Goal: Task Accomplishment & Management: Use online tool/utility

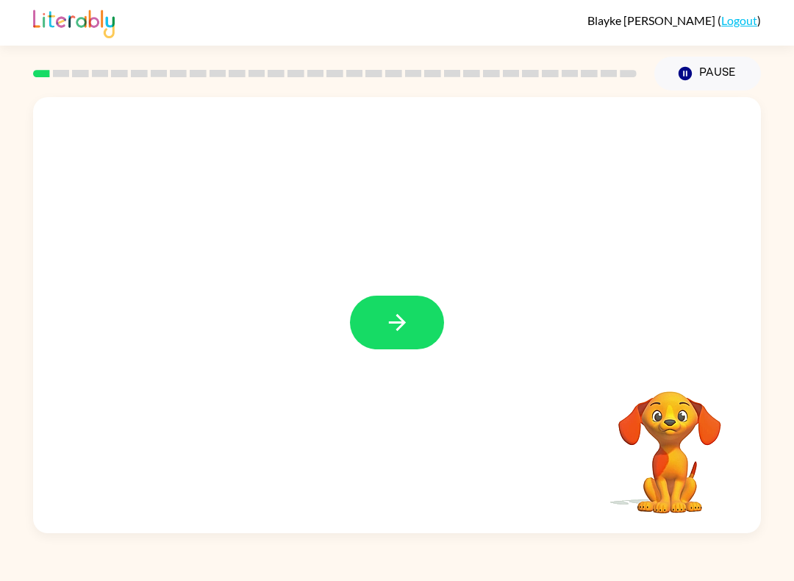
click at [396, 327] on icon "button" at bounding box center [398, 323] width 26 height 26
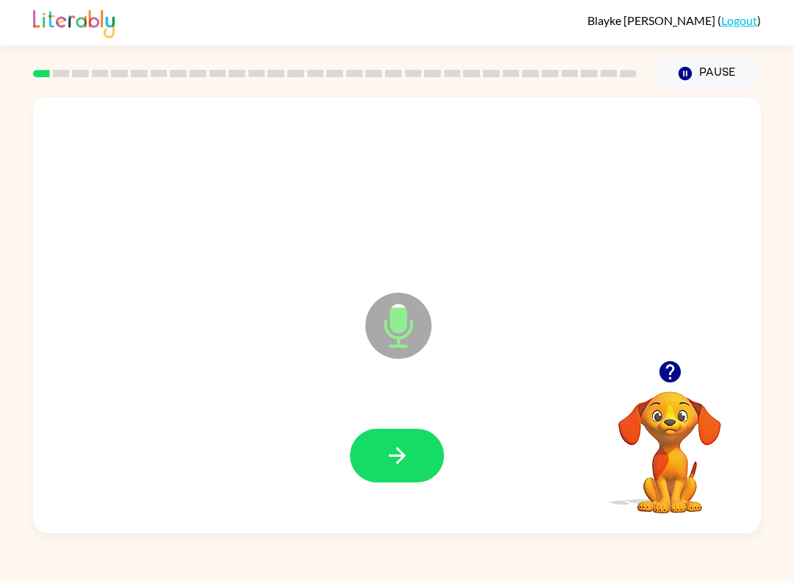
click at [386, 450] on icon "button" at bounding box center [398, 456] width 26 height 26
click at [385, 442] on button "button" at bounding box center [397, 456] width 94 height 54
click at [393, 463] on icon "button" at bounding box center [398, 456] width 26 height 26
click at [396, 454] on icon "button" at bounding box center [398, 456] width 26 height 26
click at [388, 451] on icon "button" at bounding box center [398, 456] width 26 height 26
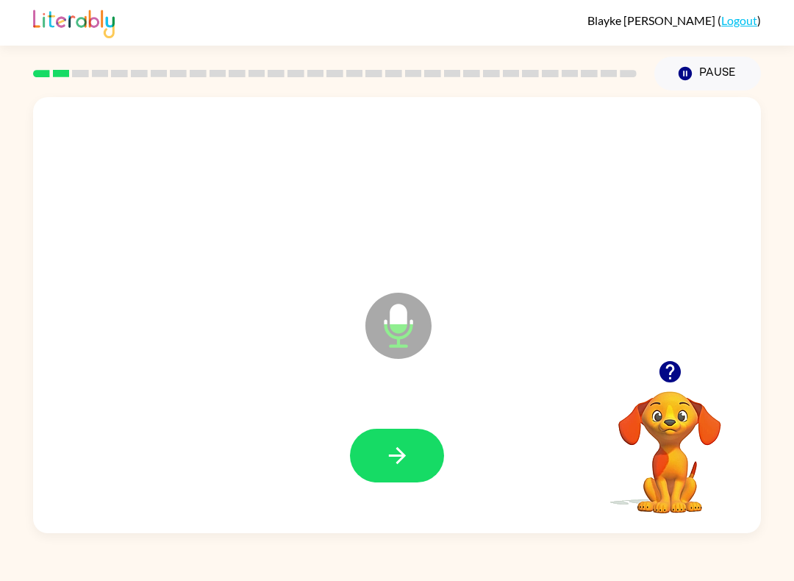
click at [386, 476] on button "button" at bounding box center [397, 456] width 94 height 54
click at [382, 453] on button "button" at bounding box center [397, 456] width 94 height 54
click at [388, 461] on icon "button" at bounding box center [398, 456] width 26 height 26
click at [396, 457] on icon "button" at bounding box center [396, 455] width 17 height 17
click at [376, 455] on button "button" at bounding box center [397, 456] width 94 height 54
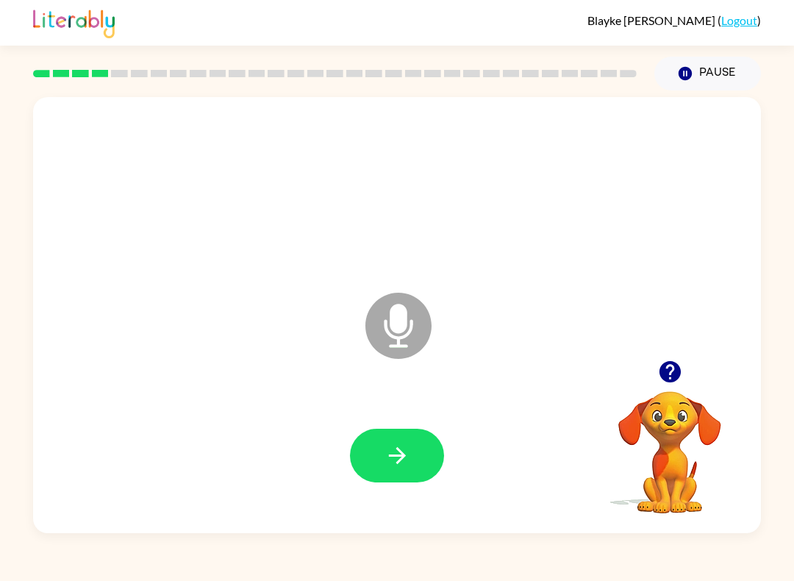
click at [391, 441] on button "button" at bounding box center [397, 456] width 94 height 54
click at [387, 464] on icon "button" at bounding box center [398, 456] width 26 height 26
click at [382, 438] on button "button" at bounding box center [397, 456] width 94 height 54
click at [397, 436] on button "button" at bounding box center [397, 456] width 94 height 54
click at [393, 441] on button "button" at bounding box center [397, 456] width 94 height 54
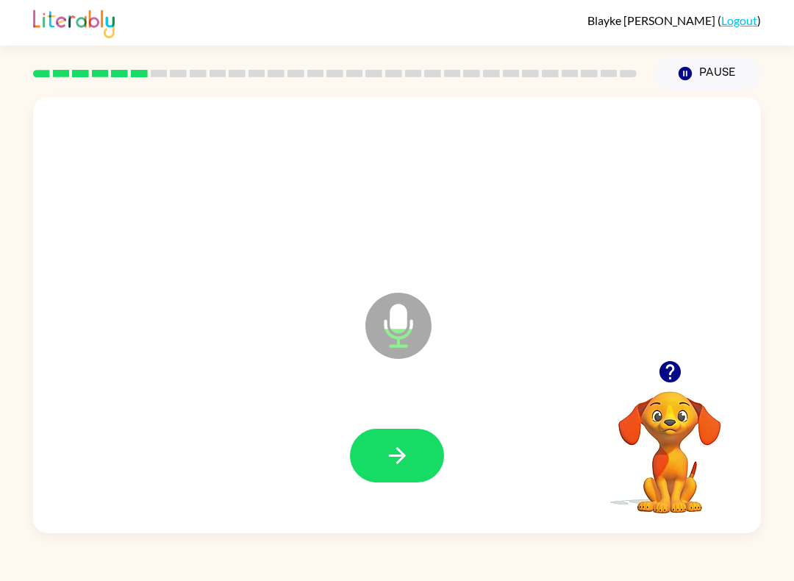
click at [388, 451] on icon "button" at bounding box center [398, 456] width 26 height 26
click at [392, 443] on icon "button" at bounding box center [398, 456] width 26 height 26
click at [663, 375] on icon "button" at bounding box center [669, 371] width 21 height 21
click at [393, 454] on icon "button" at bounding box center [398, 456] width 26 height 26
click at [386, 448] on icon "button" at bounding box center [398, 456] width 26 height 26
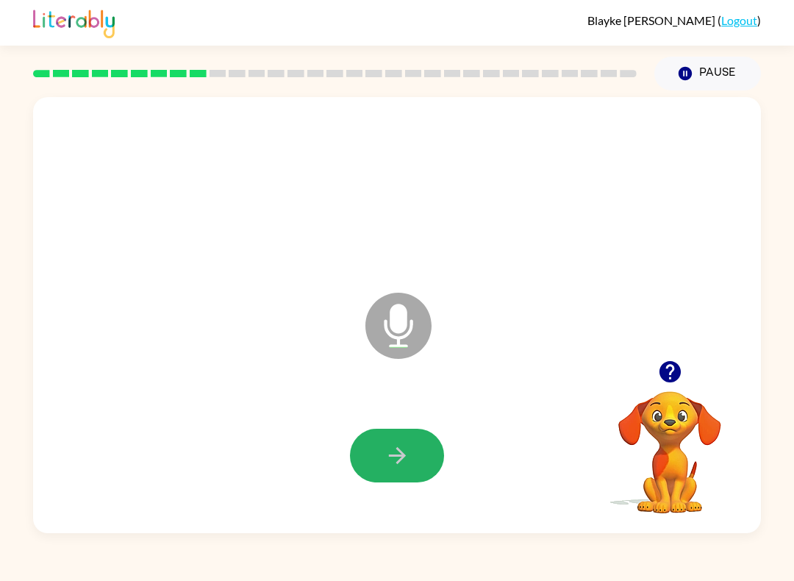
click at [381, 455] on button "button" at bounding box center [397, 456] width 94 height 54
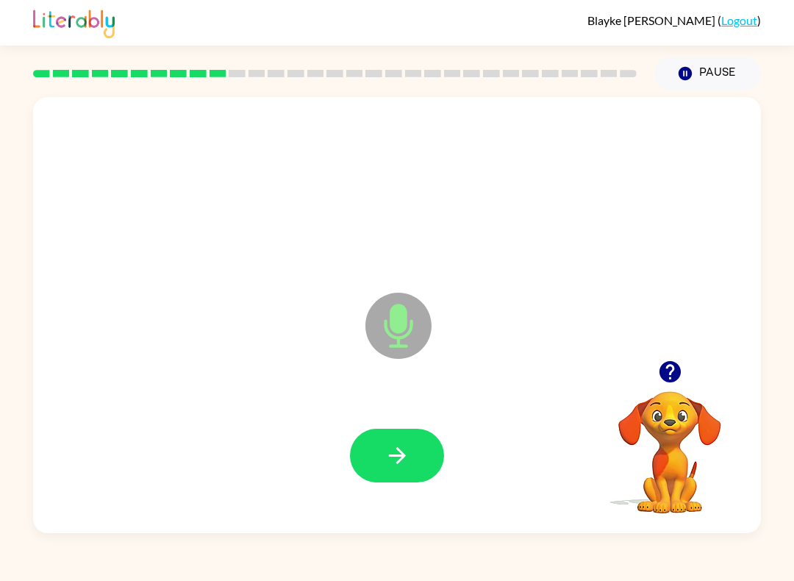
click at [398, 461] on icon "button" at bounding box center [398, 456] width 26 height 26
click at [384, 470] on button "button" at bounding box center [397, 456] width 94 height 54
click at [402, 441] on button "button" at bounding box center [397, 456] width 94 height 54
click at [402, 444] on icon "button" at bounding box center [398, 456] width 26 height 26
click at [376, 446] on button "button" at bounding box center [397, 456] width 94 height 54
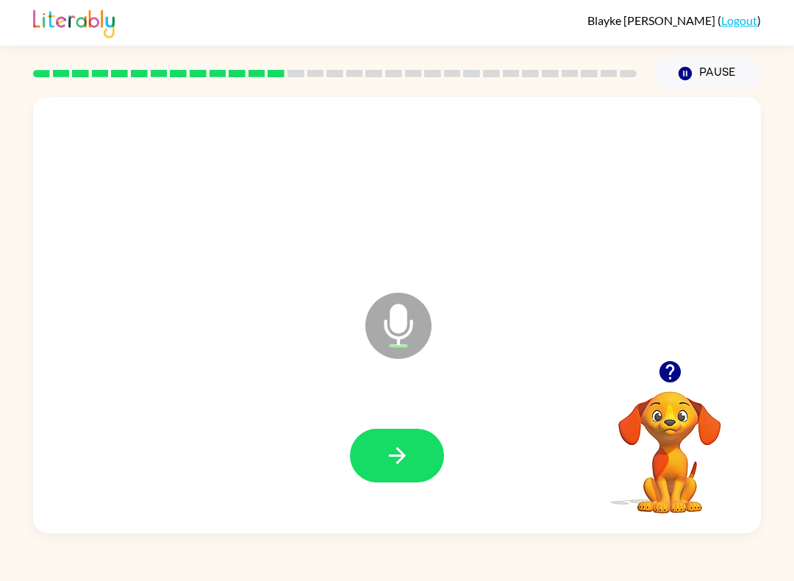
click at [409, 436] on button "button" at bounding box center [397, 456] width 94 height 54
click at [388, 446] on icon "button" at bounding box center [398, 456] width 26 height 26
click at [405, 450] on icon "button" at bounding box center [398, 456] width 26 height 26
click at [399, 445] on icon "button" at bounding box center [398, 456] width 26 height 26
click at [396, 446] on icon "button" at bounding box center [398, 456] width 26 height 26
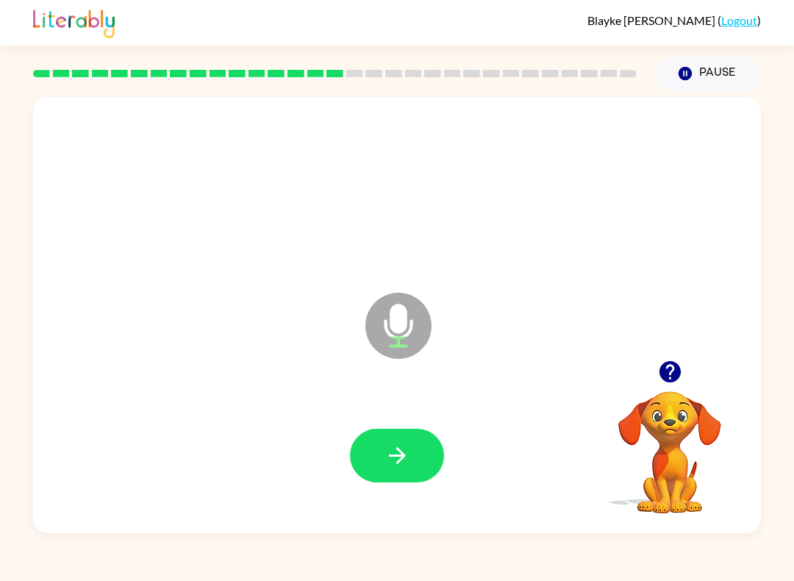
click at [413, 462] on button "button" at bounding box center [397, 456] width 94 height 54
click at [407, 452] on icon "button" at bounding box center [398, 456] width 26 height 26
click at [392, 457] on icon "button" at bounding box center [398, 456] width 26 height 26
click at [391, 456] on icon "button" at bounding box center [396, 455] width 17 height 17
click at [386, 456] on icon "button" at bounding box center [398, 456] width 26 height 26
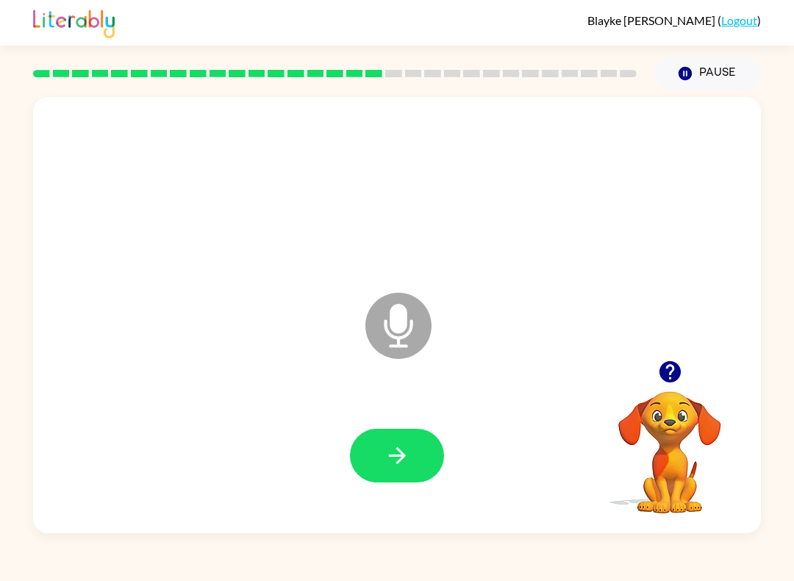
click at [400, 454] on icon "button" at bounding box center [398, 456] width 26 height 26
click at [402, 437] on button "button" at bounding box center [397, 456] width 94 height 54
click at [379, 458] on button "button" at bounding box center [397, 456] width 94 height 54
click at [391, 455] on icon "button" at bounding box center [398, 456] width 26 height 26
click at [395, 442] on button "button" at bounding box center [397, 456] width 94 height 54
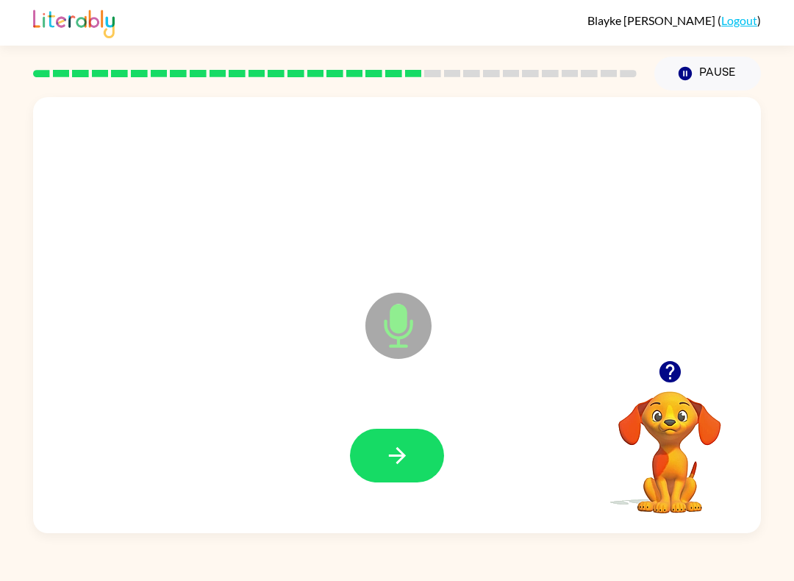
click at [426, 426] on div at bounding box center [397, 456] width 699 height 126
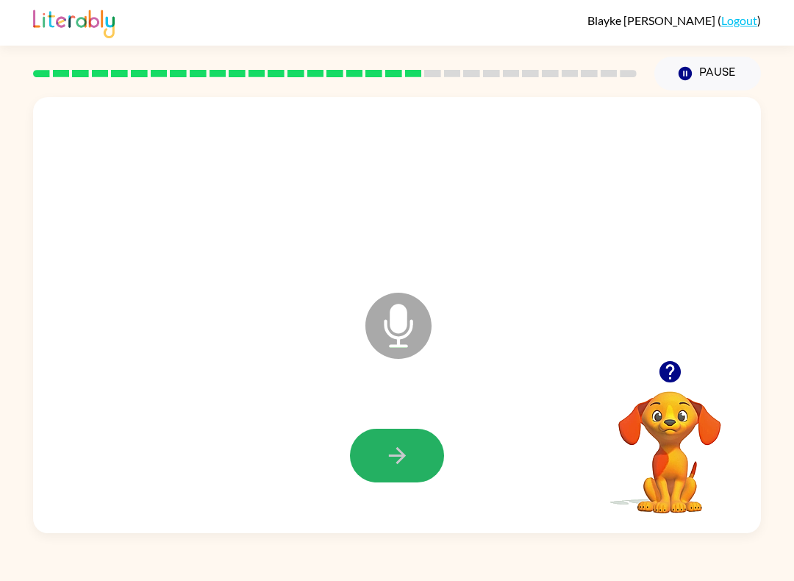
click at [371, 454] on button "button" at bounding box center [397, 456] width 94 height 54
click at [393, 443] on icon "button" at bounding box center [398, 456] width 26 height 26
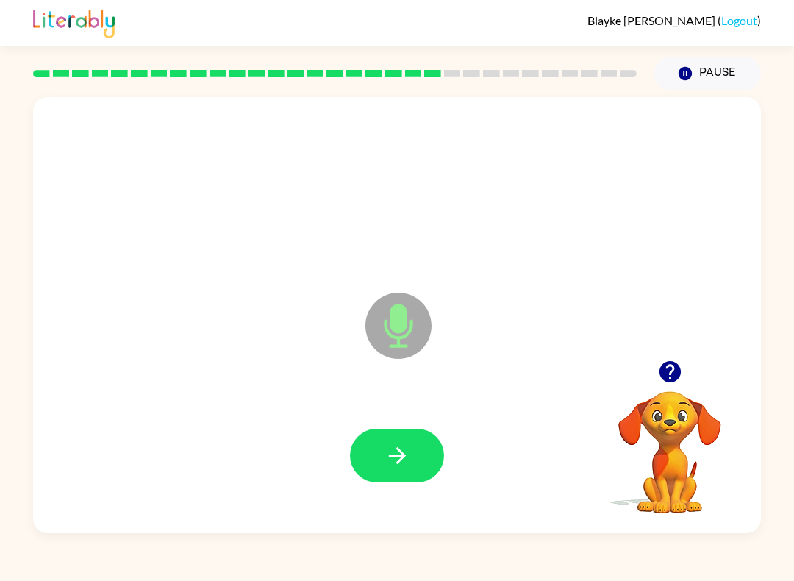
click at [395, 455] on icon "button" at bounding box center [398, 456] width 26 height 26
click at [399, 461] on icon "button" at bounding box center [396, 455] width 17 height 17
click at [390, 436] on button "button" at bounding box center [397, 456] width 94 height 54
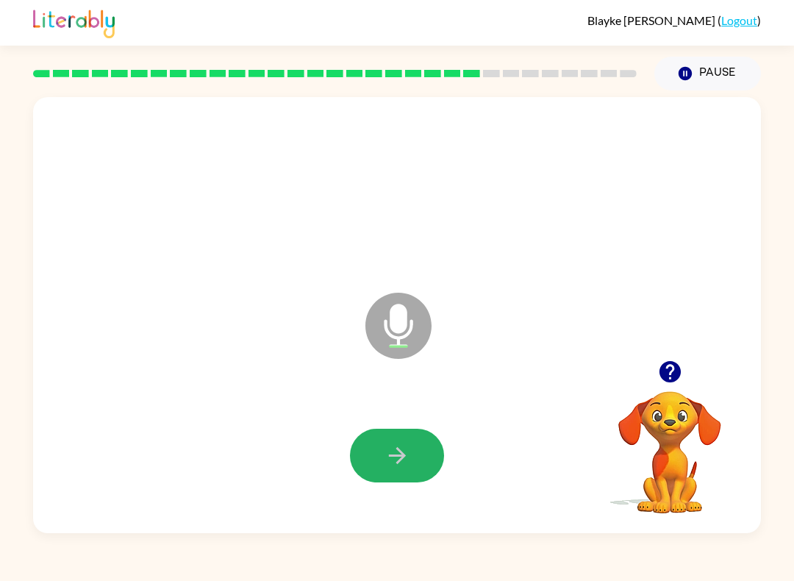
click at [393, 467] on icon "button" at bounding box center [398, 456] width 26 height 26
click at [385, 465] on icon "button" at bounding box center [398, 456] width 26 height 26
click at [383, 436] on button "button" at bounding box center [397, 456] width 94 height 54
click at [670, 362] on icon "button" at bounding box center [669, 371] width 21 height 21
click at [395, 426] on div at bounding box center [397, 456] width 699 height 126
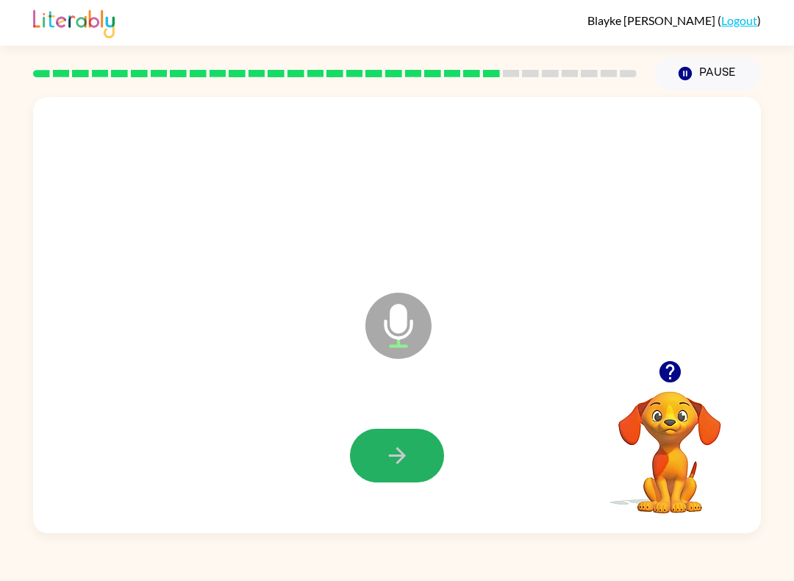
click at [396, 446] on icon "button" at bounding box center [398, 456] width 26 height 26
click at [385, 461] on icon "button" at bounding box center [398, 456] width 26 height 26
click at [393, 456] on icon "button" at bounding box center [396, 455] width 17 height 17
click at [388, 434] on button "button" at bounding box center [397, 456] width 94 height 54
click at [391, 446] on icon "button" at bounding box center [398, 456] width 26 height 26
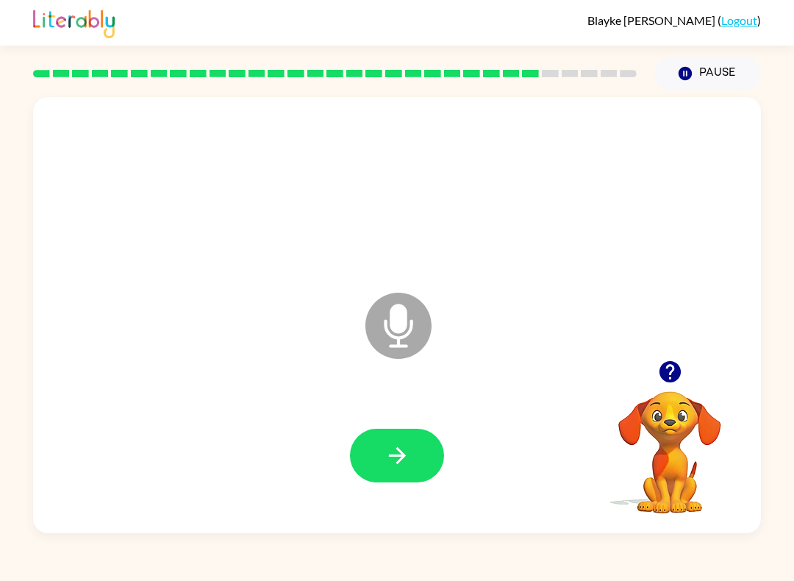
click at [405, 448] on icon "button" at bounding box center [398, 456] width 26 height 26
click at [388, 463] on icon "button" at bounding box center [398, 456] width 26 height 26
click at [399, 422] on div at bounding box center [397, 456] width 699 height 126
click at [390, 456] on icon "button" at bounding box center [396, 455] width 17 height 17
click at [395, 452] on icon "button" at bounding box center [398, 456] width 26 height 26
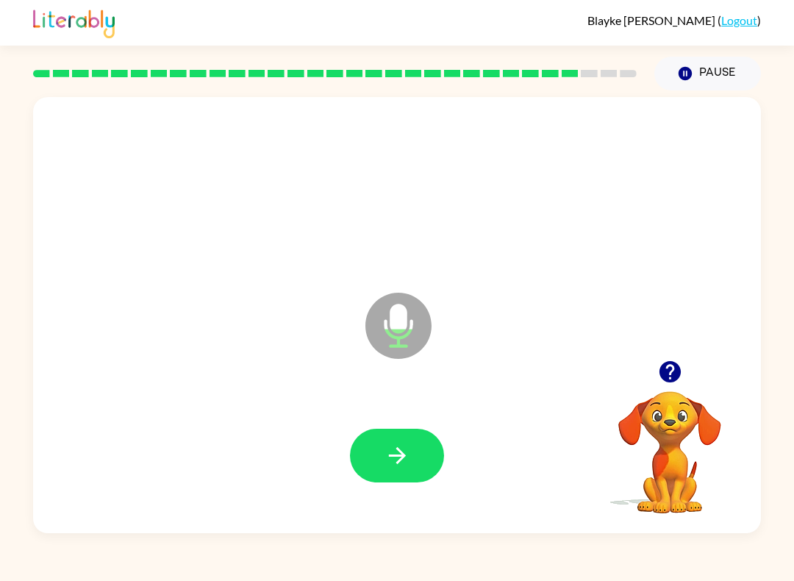
click at [401, 457] on icon "button" at bounding box center [396, 455] width 17 height 17
click at [396, 458] on icon "button" at bounding box center [398, 456] width 26 height 26
click at [403, 449] on icon "button" at bounding box center [398, 456] width 26 height 26
click at [404, 447] on icon "button" at bounding box center [398, 456] width 26 height 26
click at [403, 447] on div at bounding box center [397, 456] width 94 height 54
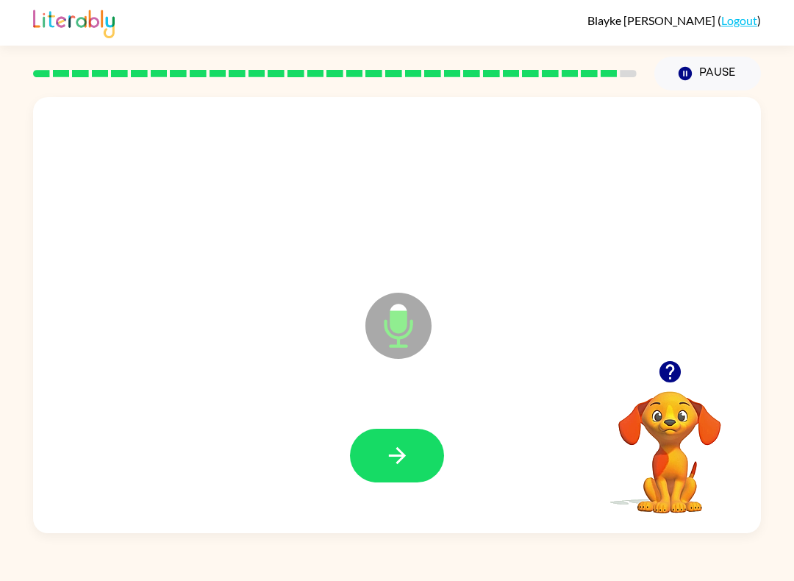
click at [385, 446] on icon "button" at bounding box center [398, 456] width 26 height 26
click at [382, 466] on button "button" at bounding box center [397, 456] width 94 height 54
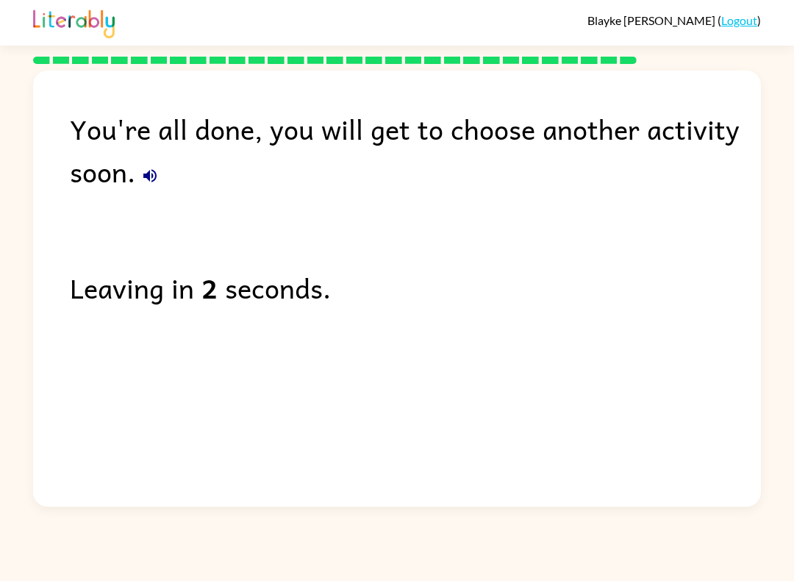
click at [739, 20] on link "Logout" at bounding box center [739, 20] width 36 height 14
